Goal: Transaction & Acquisition: Download file/media

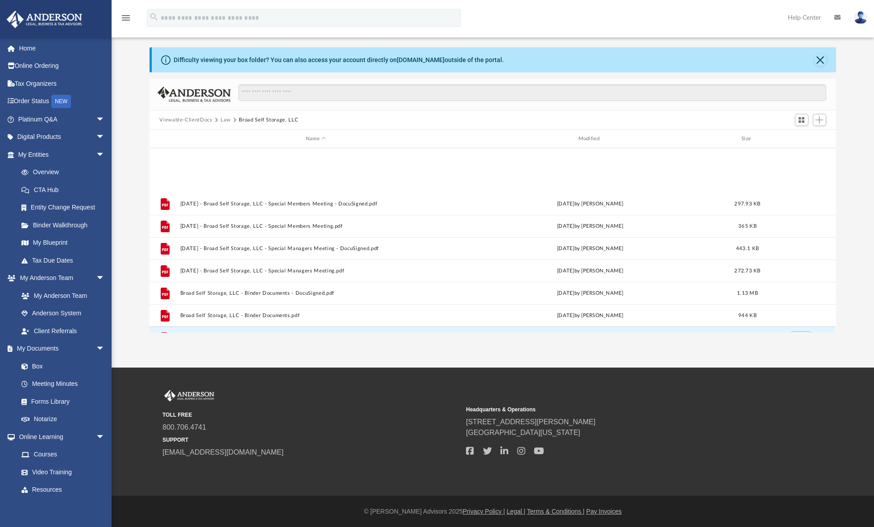
scroll to position [203, 686]
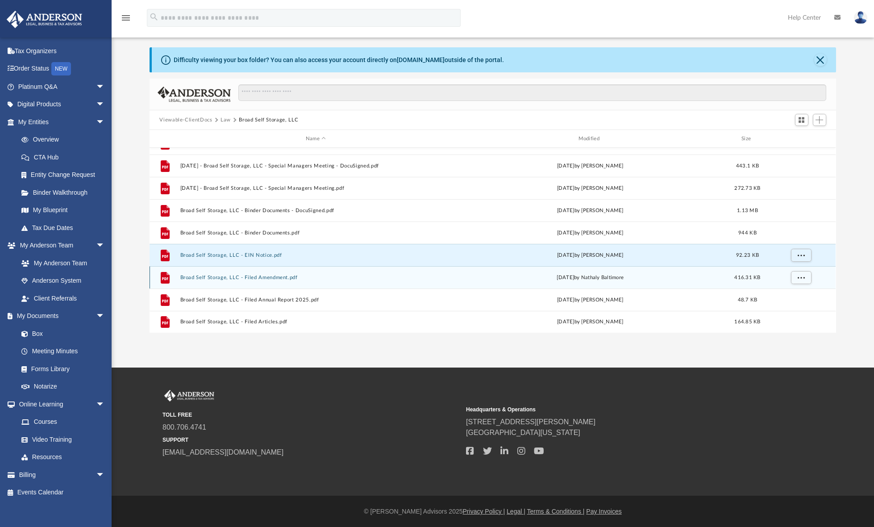
click at [277, 278] on button "Broad Self Storage, LLC - Filed Amendment.pdf" at bounding box center [315, 277] width 271 height 6
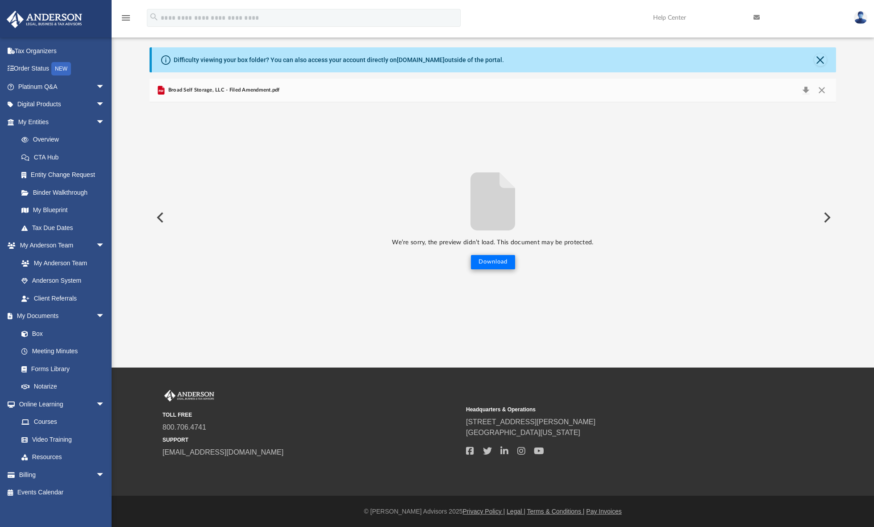
click at [488, 258] on button "Download" at bounding box center [493, 262] width 44 height 14
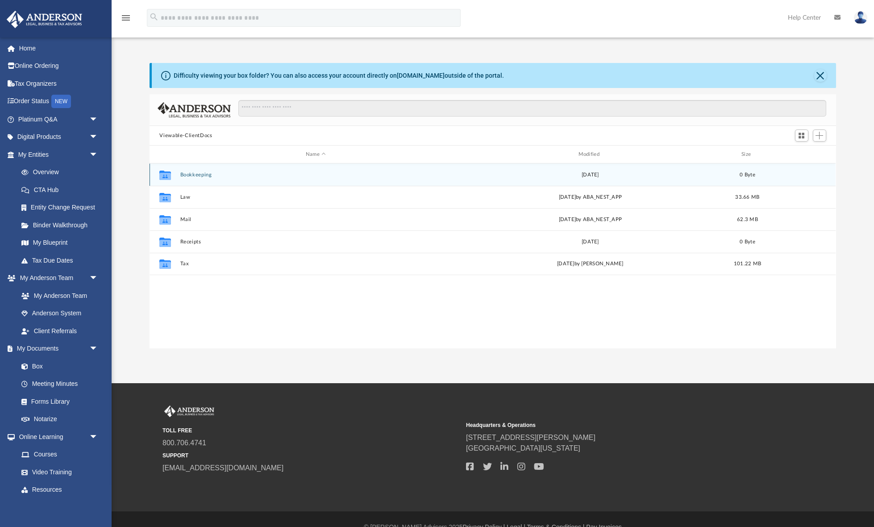
scroll to position [203, 686]
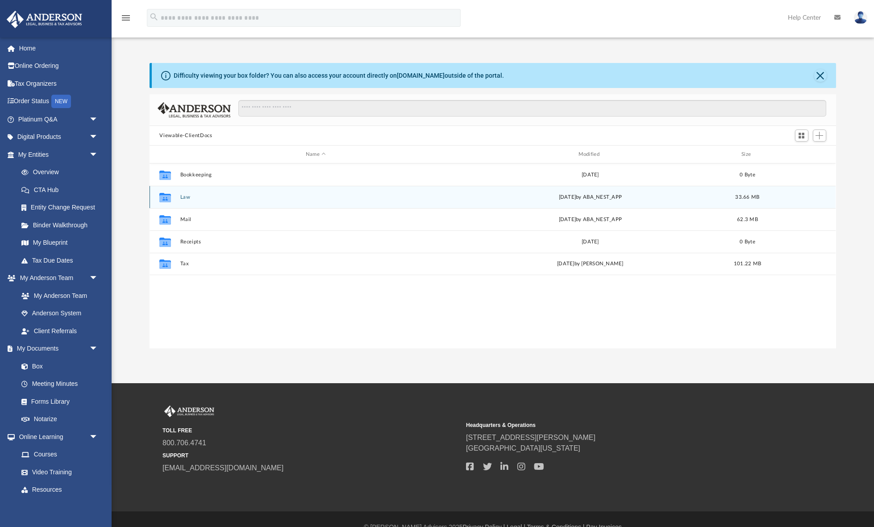
click at [181, 198] on button "Law" at bounding box center [315, 197] width 271 height 6
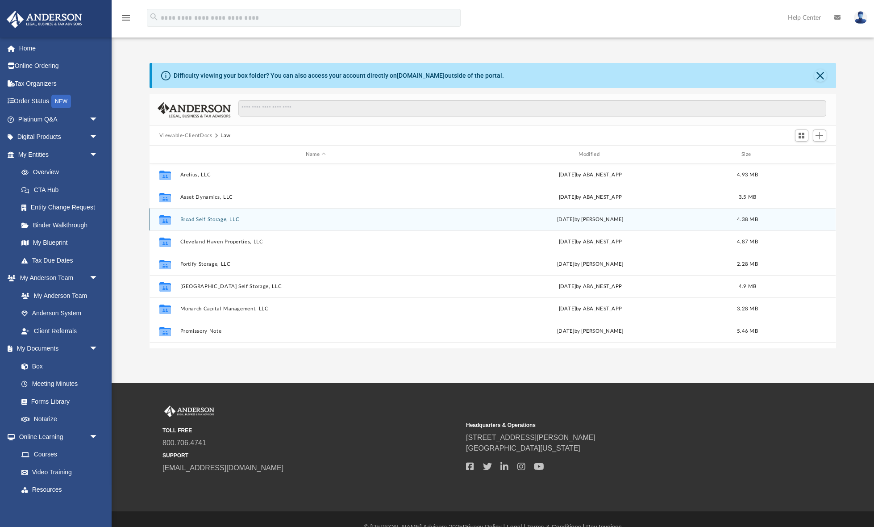
click at [207, 220] on button "Broad Self Storage, LLC" at bounding box center [315, 219] width 271 height 6
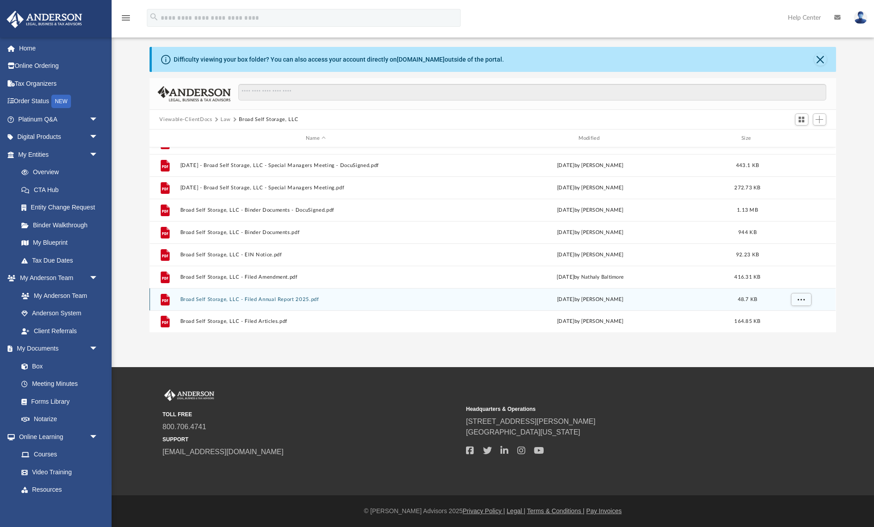
scroll to position [31, 0]
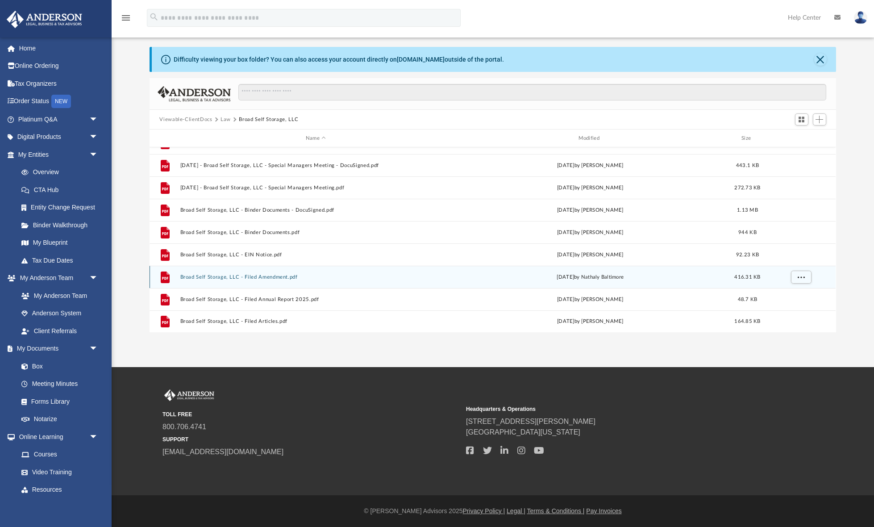
click at [267, 277] on button "Broad Self Storage, LLC - Filed Amendment.pdf" at bounding box center [315, 277] width 271 height 6
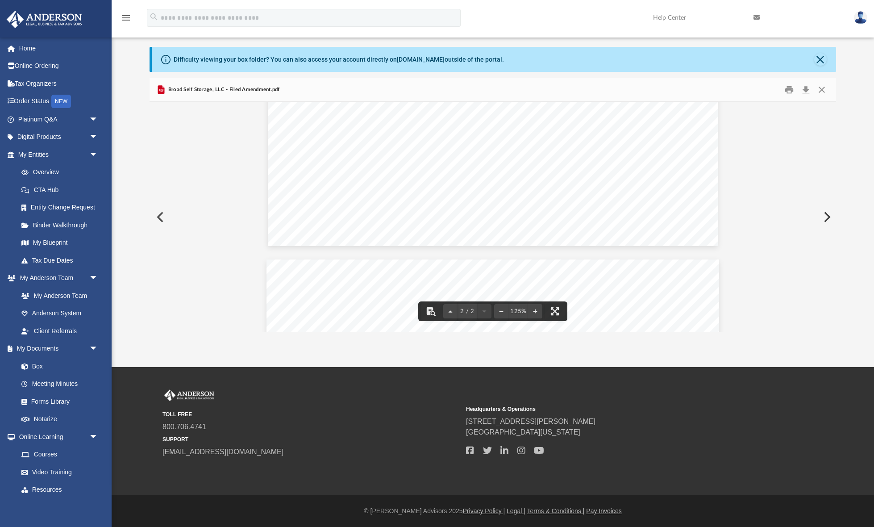
scroll to position [440, 0]
click at [804, 91] on button "Download" at bounding box center [806, 90] width 16 height 14
click at [818, 60] on button "Close" at bounding box center [820, 59] width 12 height 12
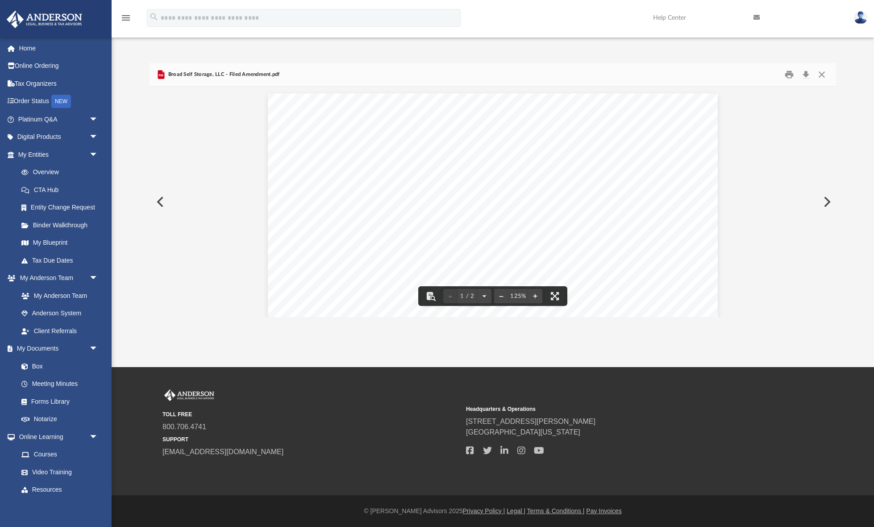
scroll to position [15, 0]
click at [821, 78] on button "Close" at bounding box center [822, 75] width 16 height 14
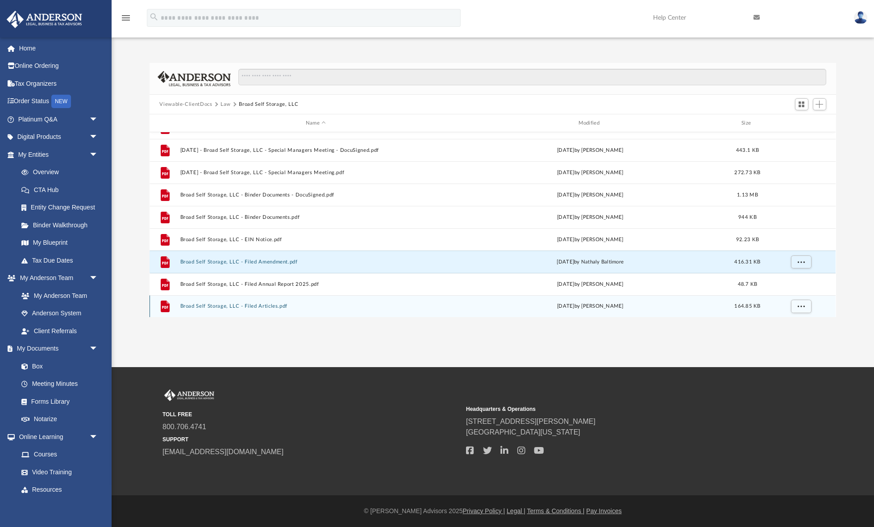
click at [273, 306] on button "Broad Self Storage, LLC - Filed Articles.pdf" at bounding box center [315, 306] width 271 height 6
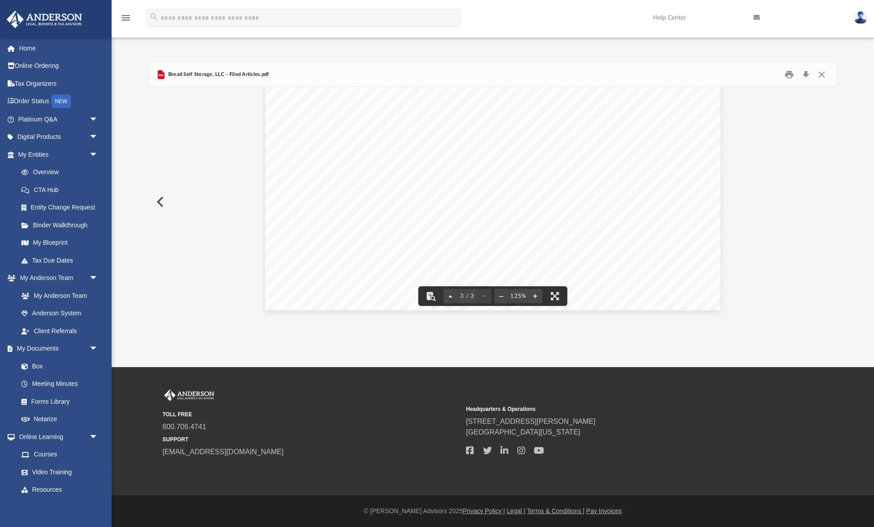
scroll to position [1614, 0]
click at [823, 73] on button "Close" at bounding box center [822, 75] width 16 height 14
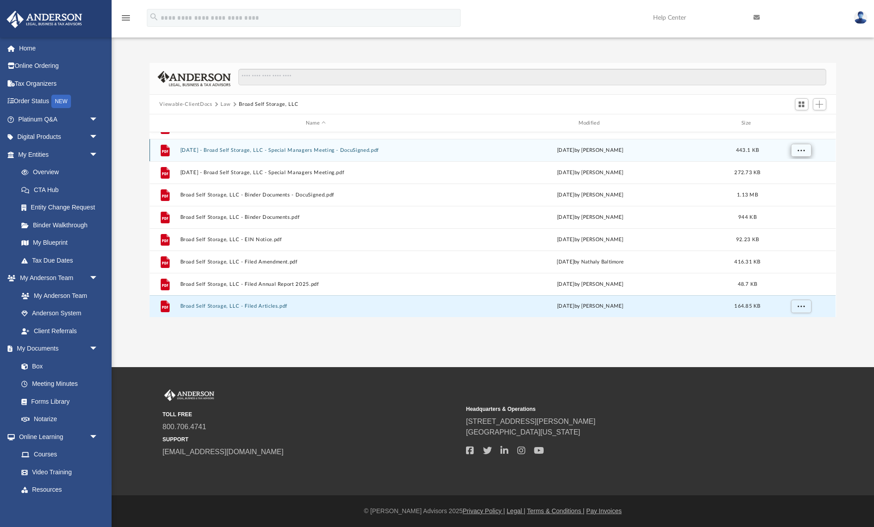
click at [798, 151] on span "More options" at bounding box center [801, 149] width 7 height 5
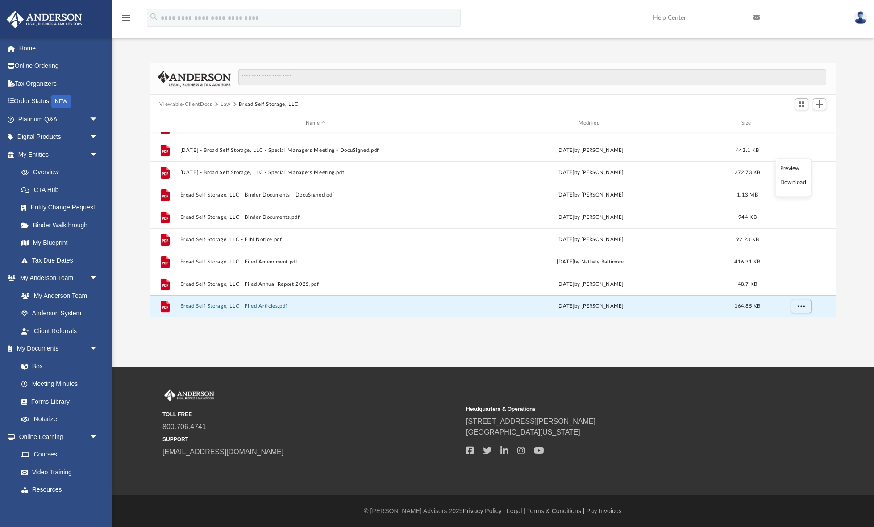
click at [791, 181] on li "Download" at bounding box center [793, 182] width 26 height 9
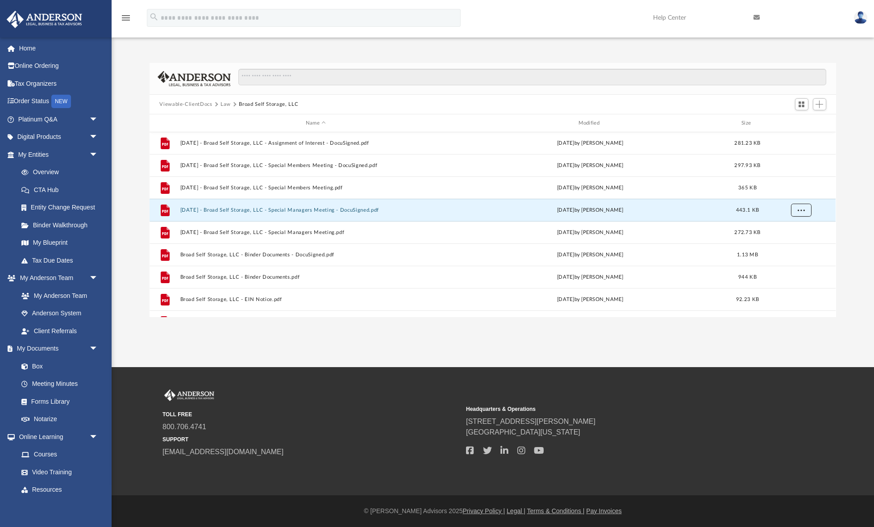
scroll to position [24, 0]
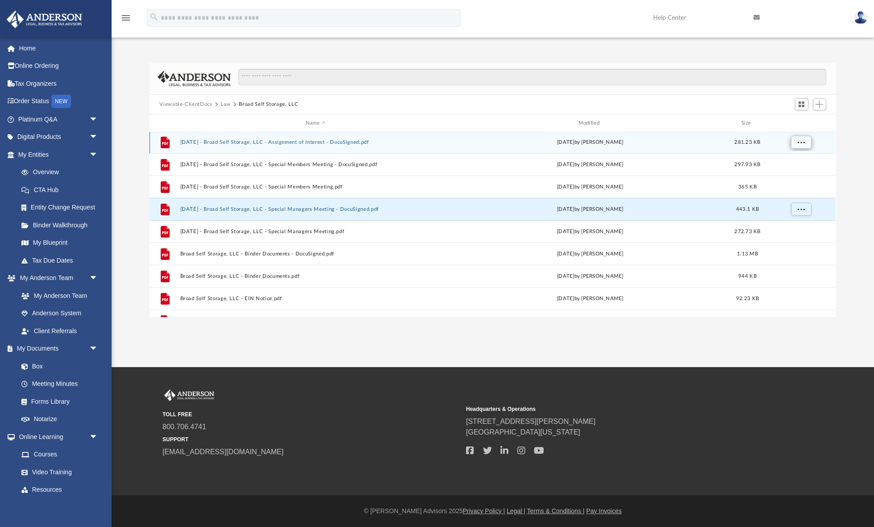
click at [800, 144] on span "More options" at bounding box center [801, 141] width 7 height 5
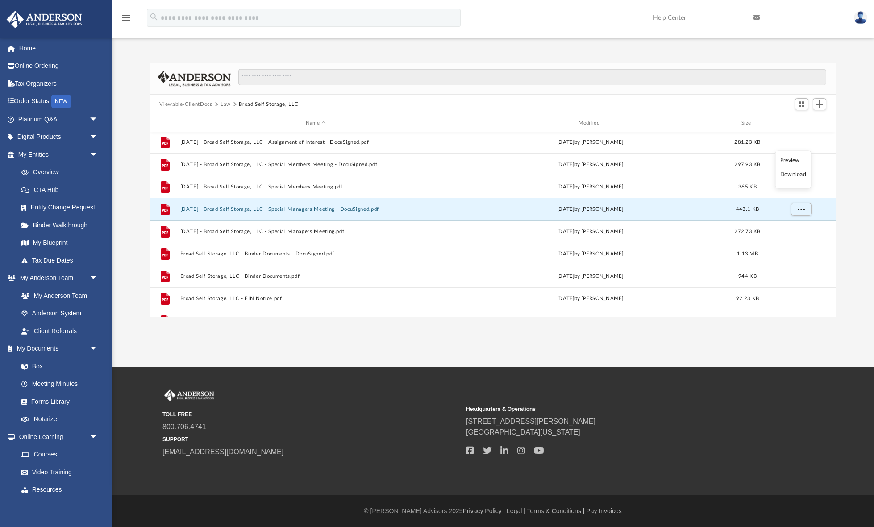
click at [790, 174] on li "Download" at bounding box center [793, 174] width 26 height 9
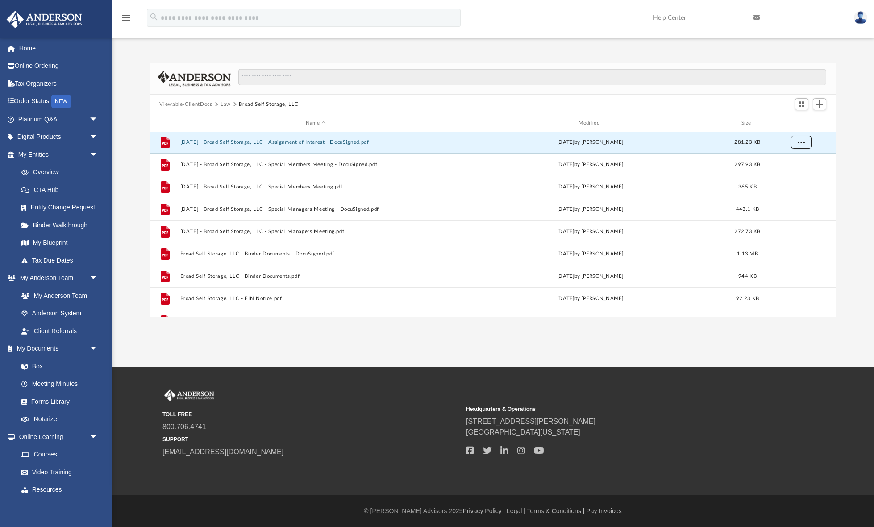
scroll to position [22, 0]
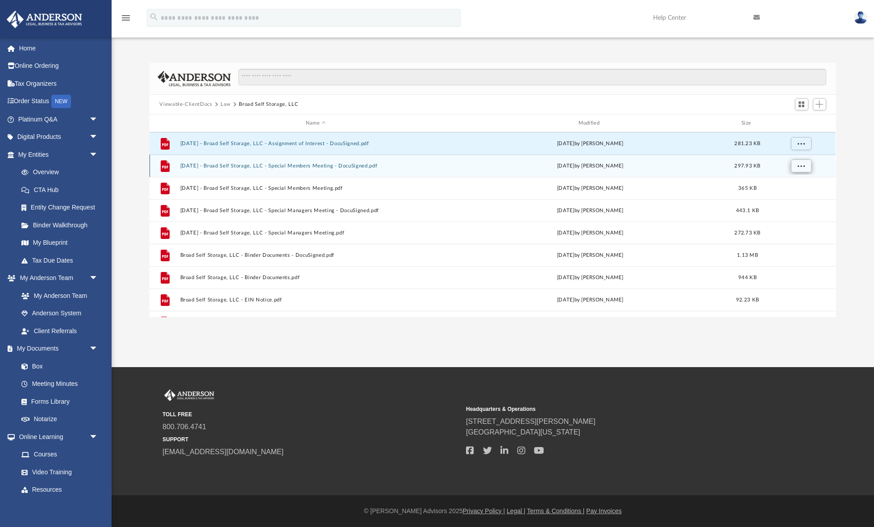
click at [803, 163] on span "More options" at bounding box center [801, 165] width 7 height 5
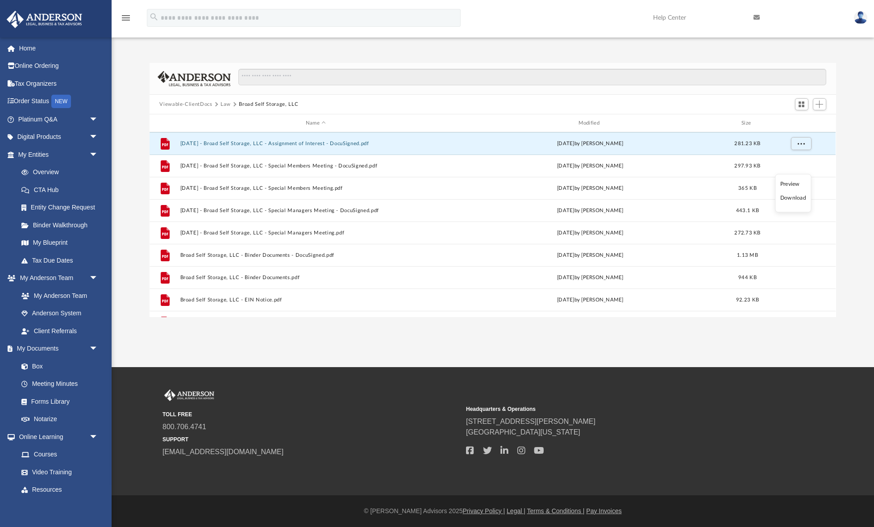
click at [789, 196] on li "Download" at bounding box center [793, 197] width 26 height 9
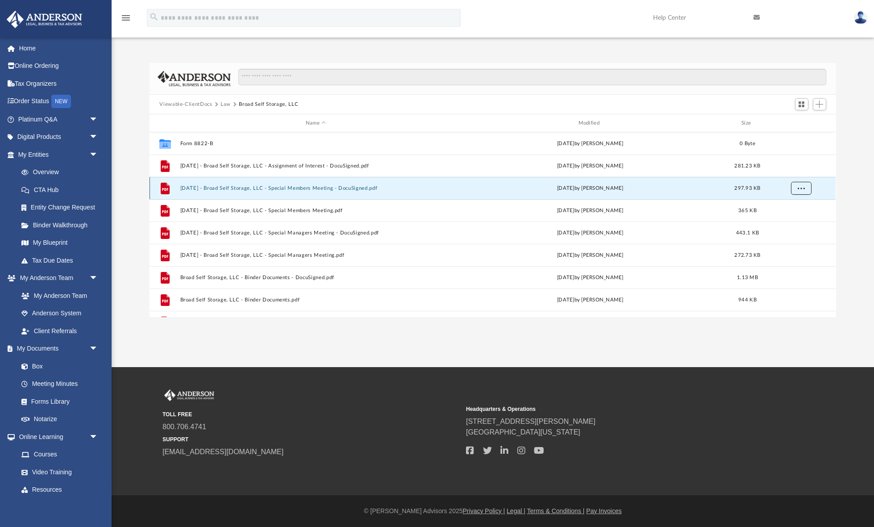
scroll to position [0, 0]
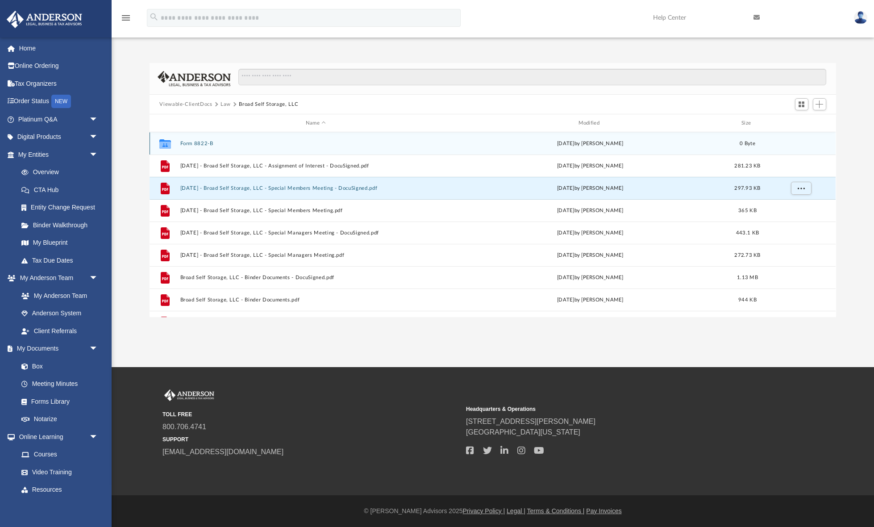
click at [206, 142] on button "Form 8822-B" at bounding box center [315, 144] width 271 height 6
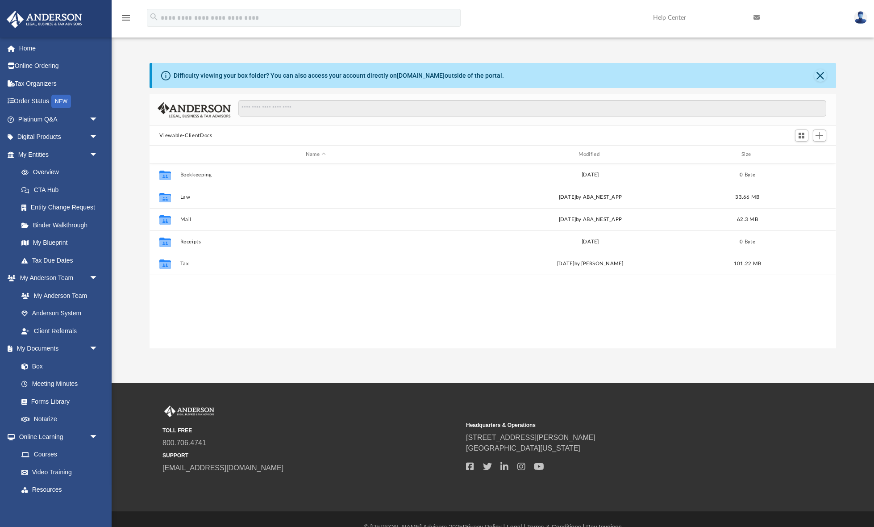
scroll to position [203, 686]
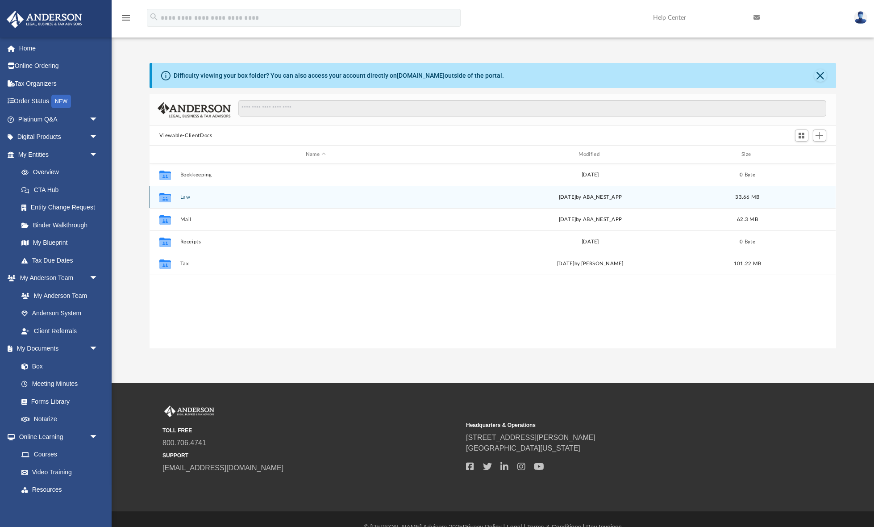
click at [187, 198] on button "Law" at bounding box center [315, 197] width 271 height 6
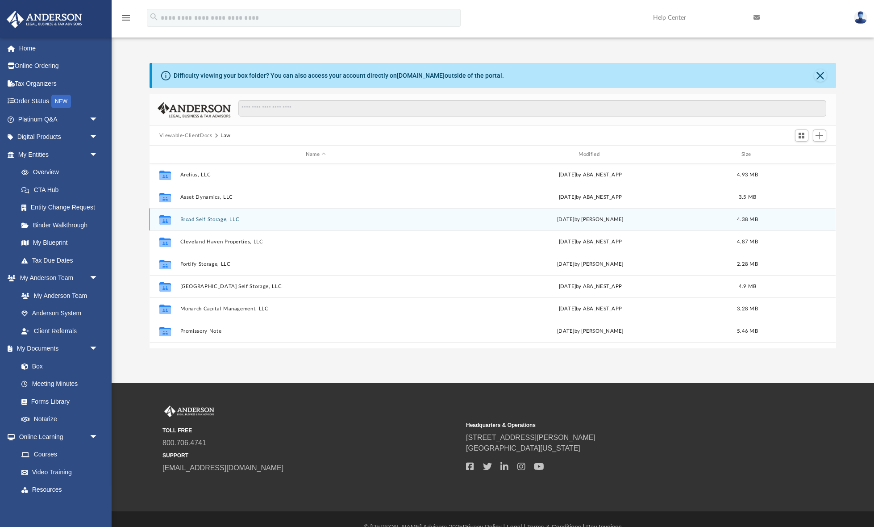
click at [222, 218] on button "Broad Self Storage, LLC" at bounding box center [315, 219] width 271 height 6
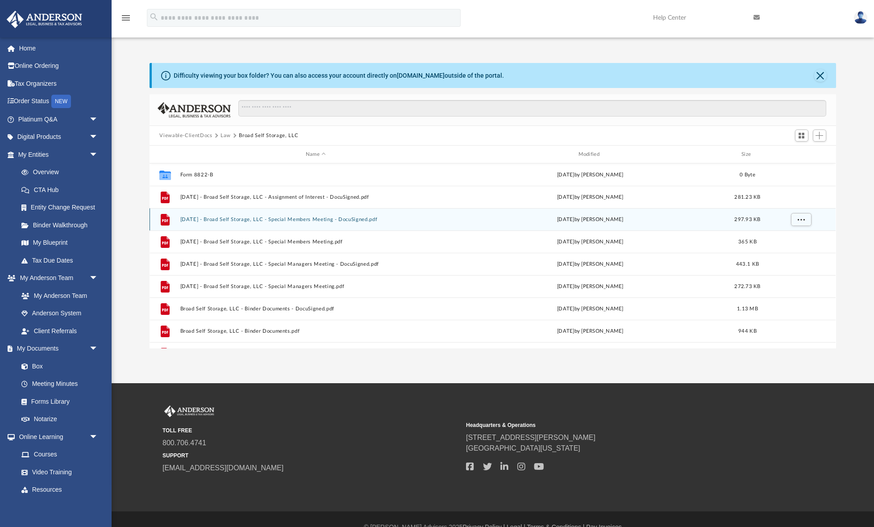
click at [222, 220] on button "[DATE] - Broad Self Storage, LLC - Special Members Meeting - DocuSigned.pdf" at bounding box center [315, 219] width 271 height 6
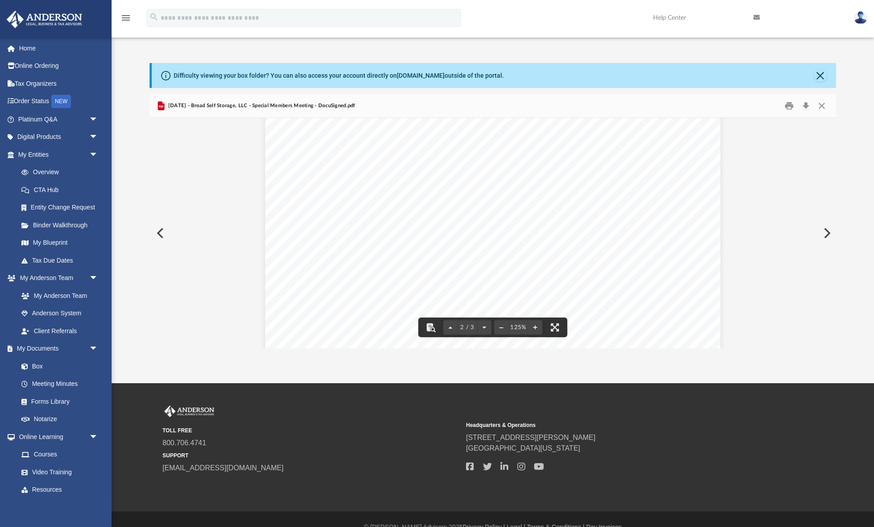
scroll to position [825, 0]
click at [806, 105] on button "Download" at bounding box center [806, 106] width 16 height 14
